Goal: Navigation & Orientation: Find specific page/section

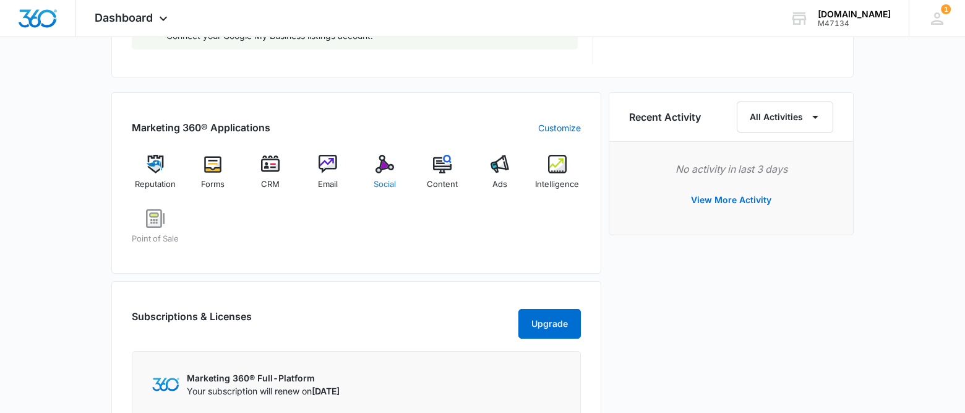
scroll to position [715, 0]
click at [445, 164] on img at bounding box center [442, 162] width 19 height 19
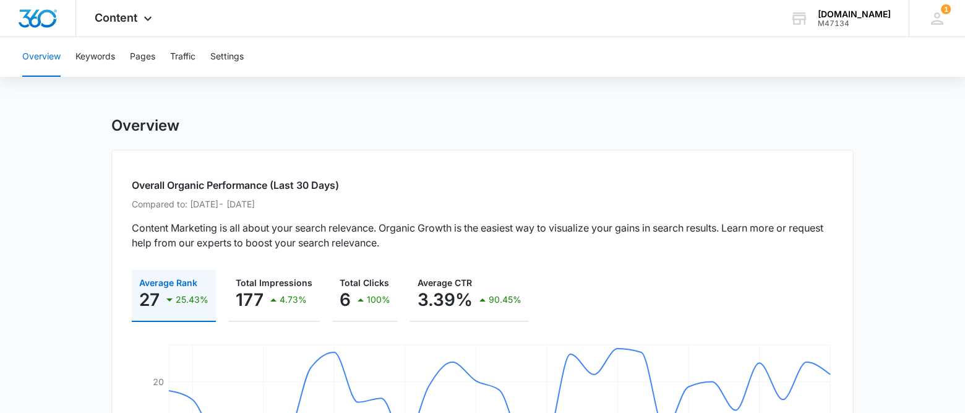
scroll to position [2, 0]
click at [134, 56] on button "Pages" at bounding box center [142, 57] width 25 height 40
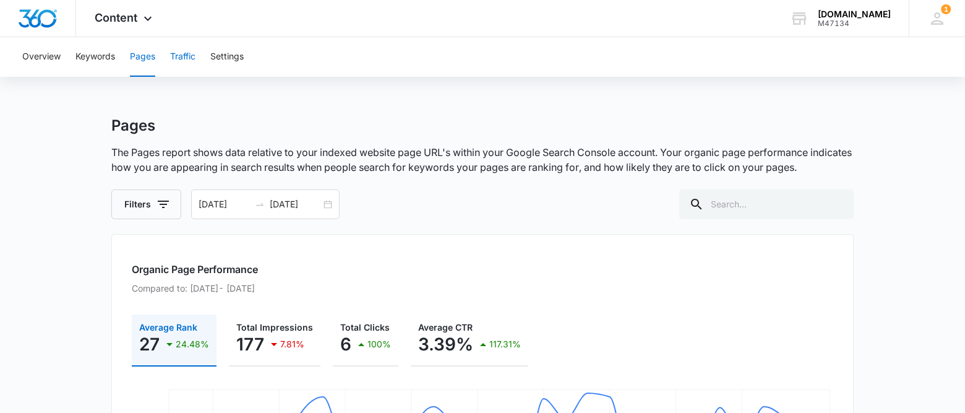
click at [194, 57] on button "Traffic" at bounding box center [182, 57] width 25 height 40
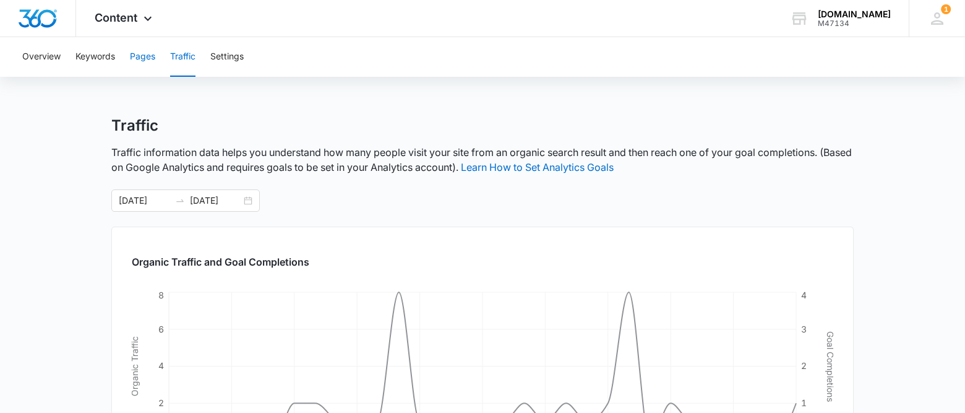
click at [150, 59] on button "Pages" at bounding box center [142, 57] width 25 height 40
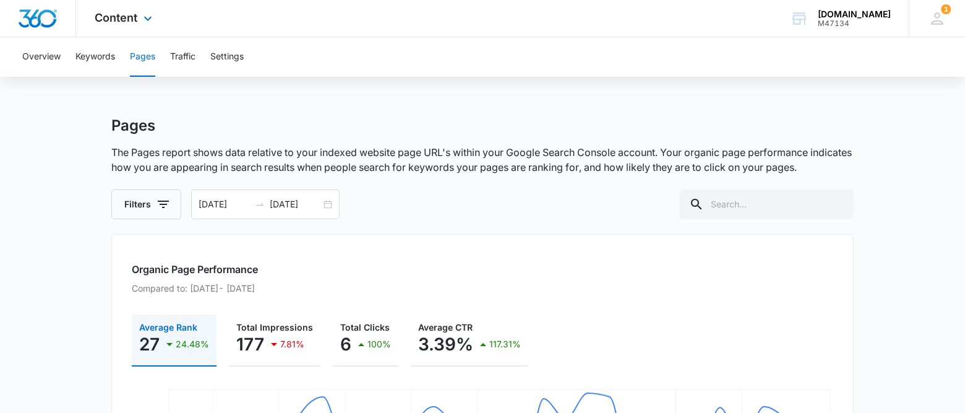
click at [50, 16] on img "Dashboard" at bounding box center [38, 18] width 40 height 19
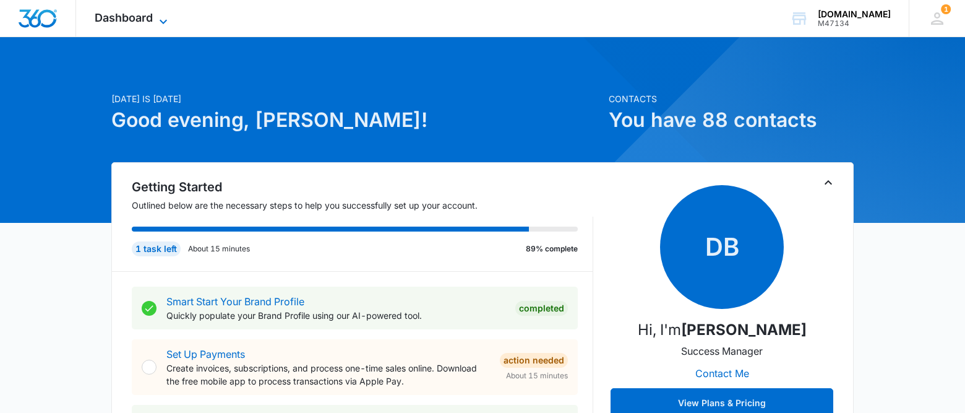
click at [152, 20] on span "Dashboard" at bounding box center [124, 17] width 58 height 13
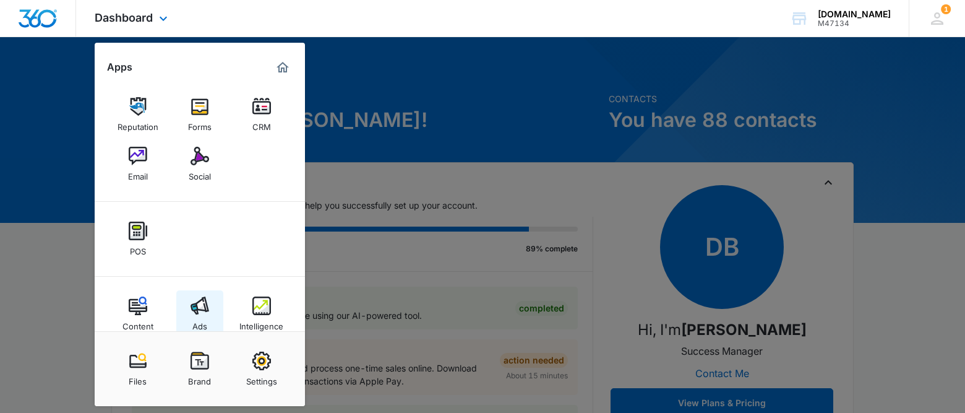
click at [204, 303] on img at bounding box center [200, 305] width 19 height 19
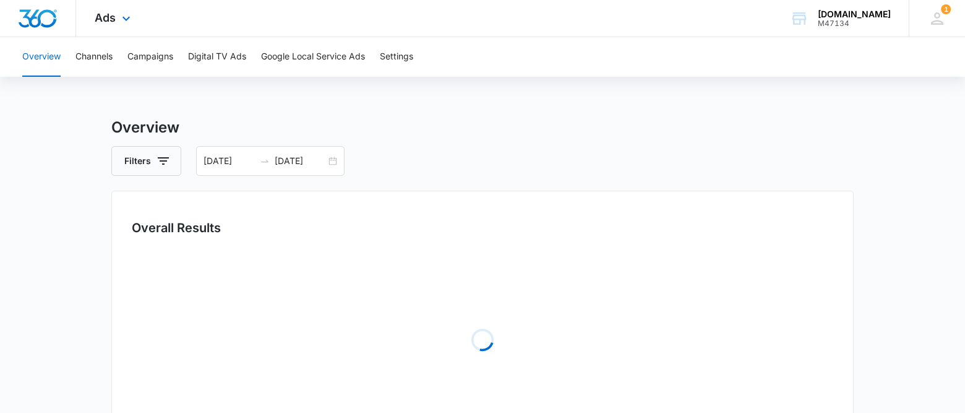
click at [204, 303] on div "Loading" at bounding box center [483, 340] width 702 height 186
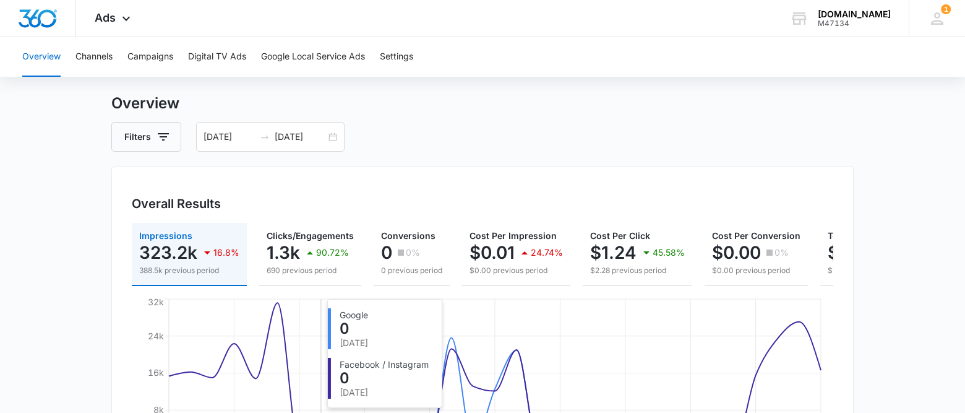
scroll to position [22, 0]
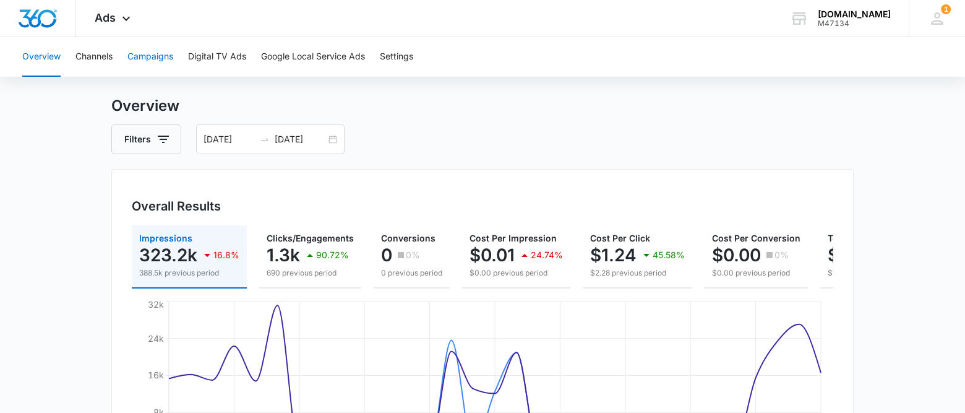
click at [153, 60] on button "Campaigns" at bounding box center [150, 57] width 46 height 40
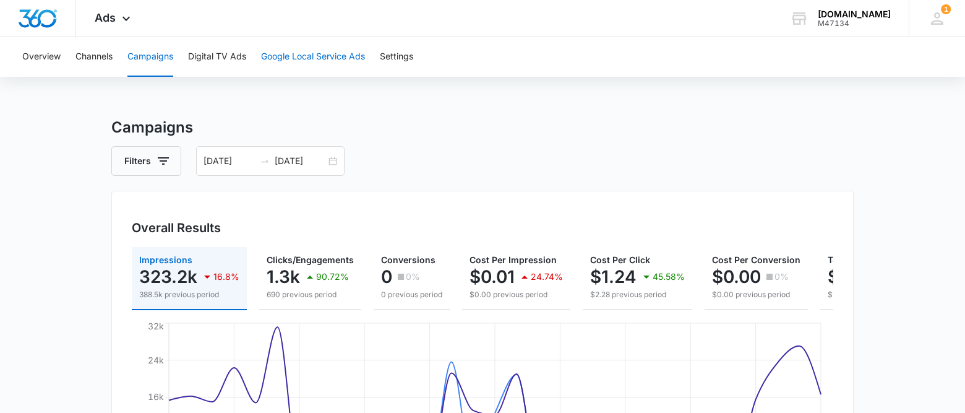
click at [306, 54] on button "Google Local Service Ads" at bounding box center [313, 57] width 104 height 40
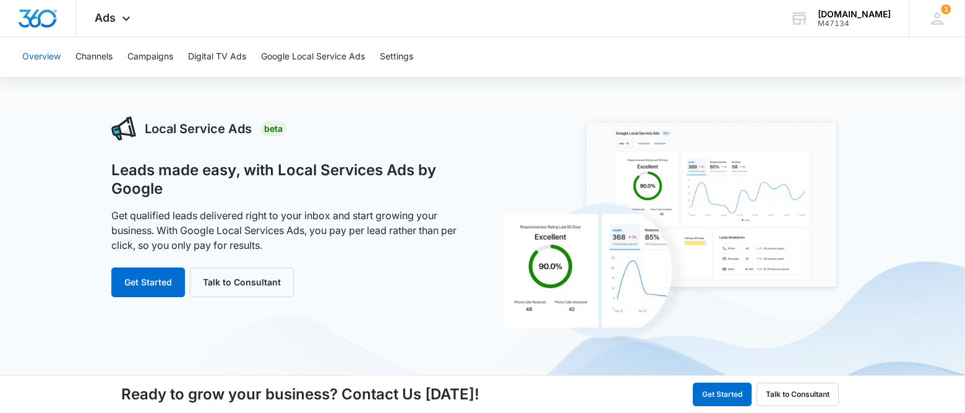
click at [44, 56] on button "Overview" at bounding box center [41, 57] width 38 height 40
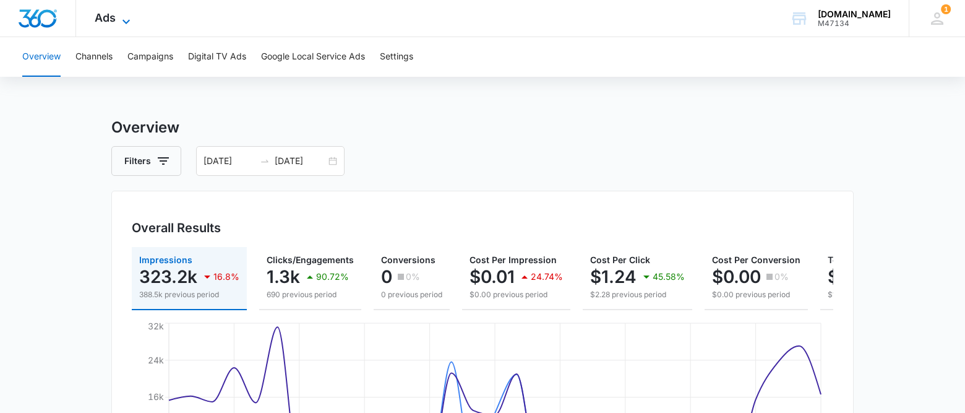
click at [111, 23] on span "Ads" at bounding box center [105, 17] width 21 height 13
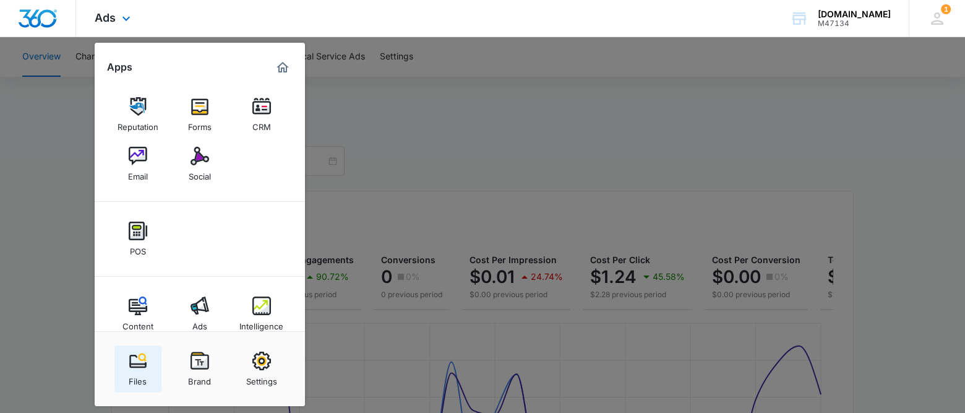
click at [142, 360] on img at bounding box center [138, 360] width 19 height 19
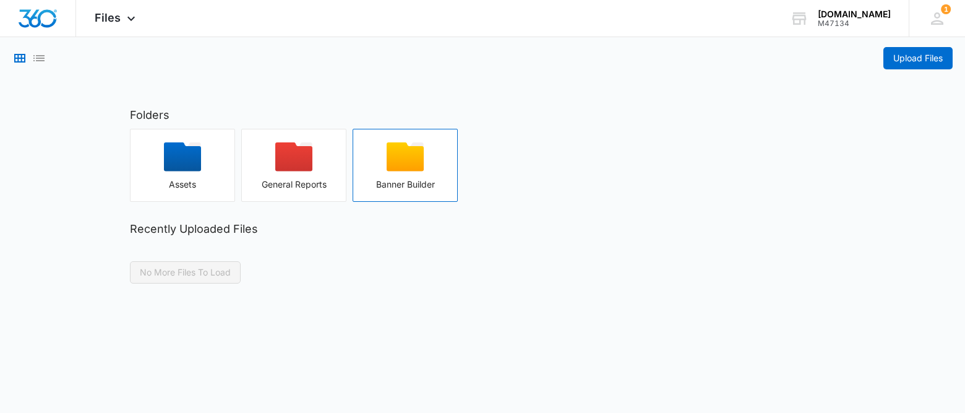
click at [400, 165] on icon "button" at bounding box center [405, 156] width 37 height 29
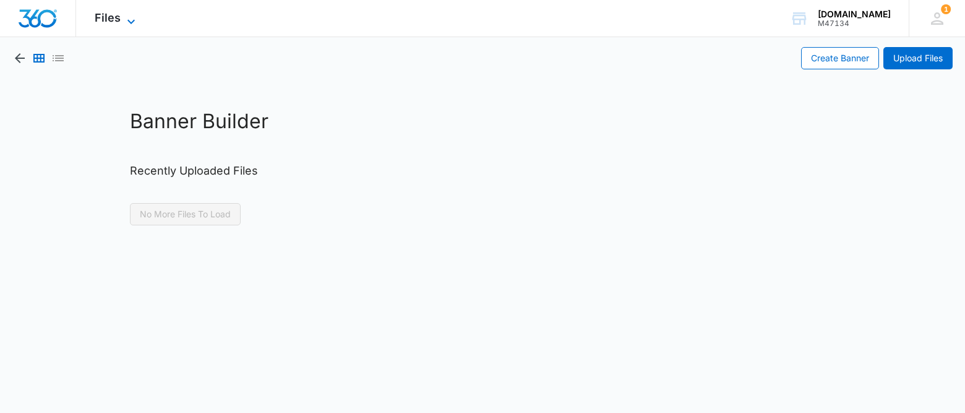
click at [117, 19] on span "Files" at bounding box center [108, 17] width 26 height 13
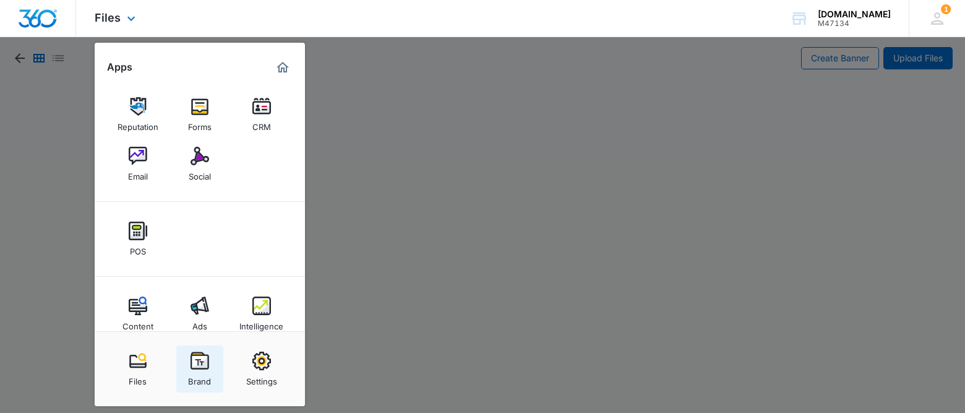
click at [204, 369] on link "Brand" at bounding box center [199, 368] width 47 height 47
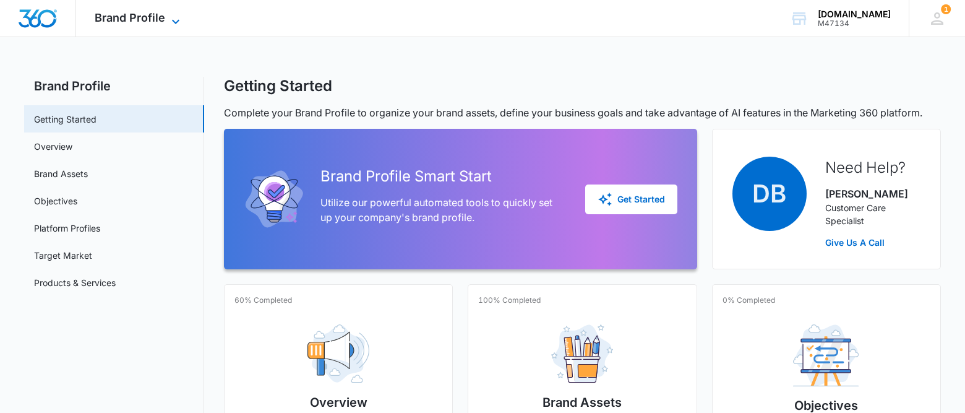
click at [168, 17] on icon at bounding box center [175, 21] width 15 height 15
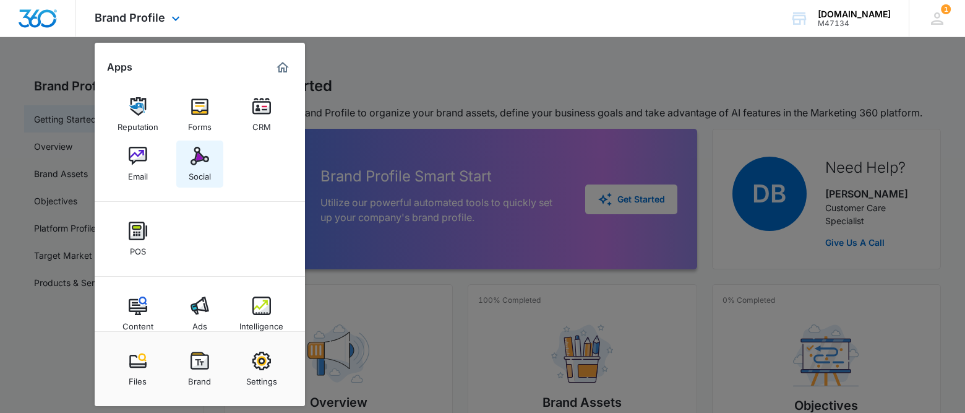
click at [201, 165] on img at bounding box center [200, 156] width 19 height 19
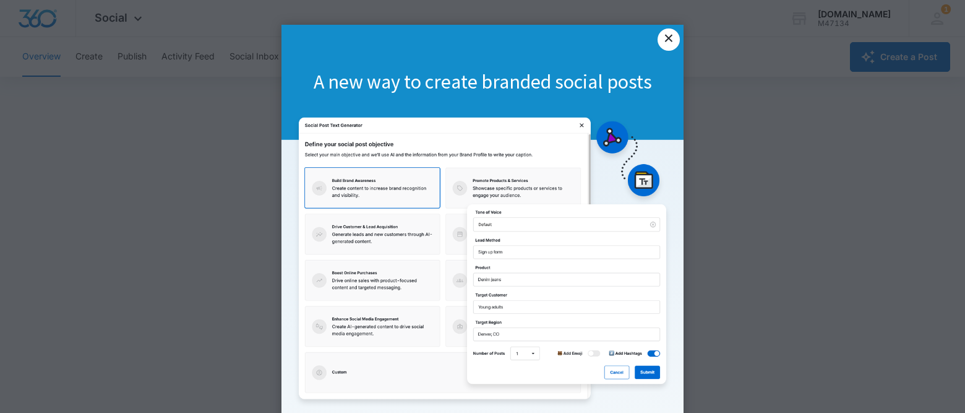
click at [668, 48] on link "×" at bounding box center [669, 39] width 22 height 22
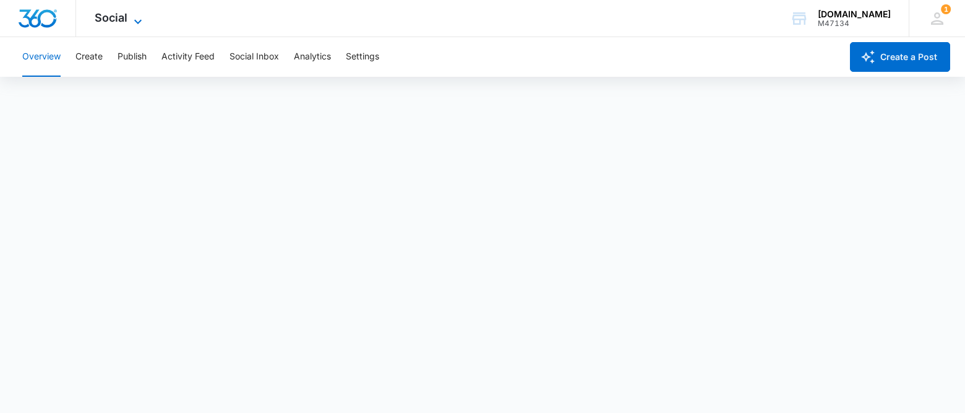
click at [133, 18] on icon at bounding box center [138, 21] width 15 height 15
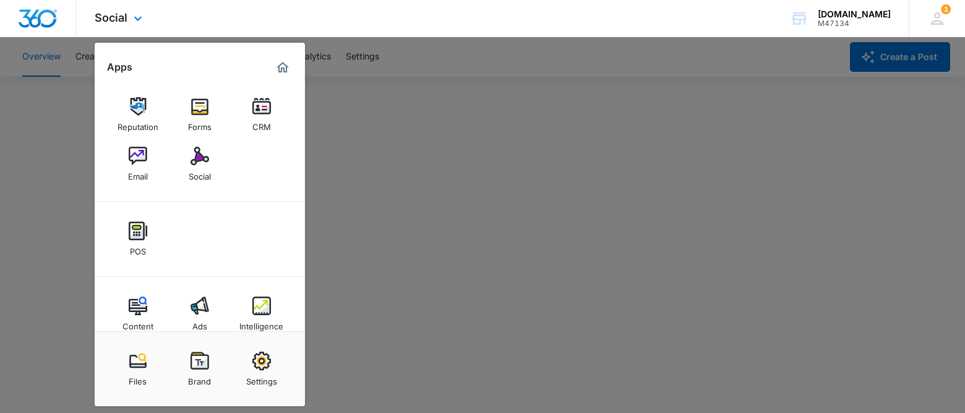
click at [219, 20] on div "Social Apps Reputation Forms CRM Email Social POS Content Ads Intelligence File…" at bounding box center [482, 18] width 965 height 37
